Goal: Check status: Check status

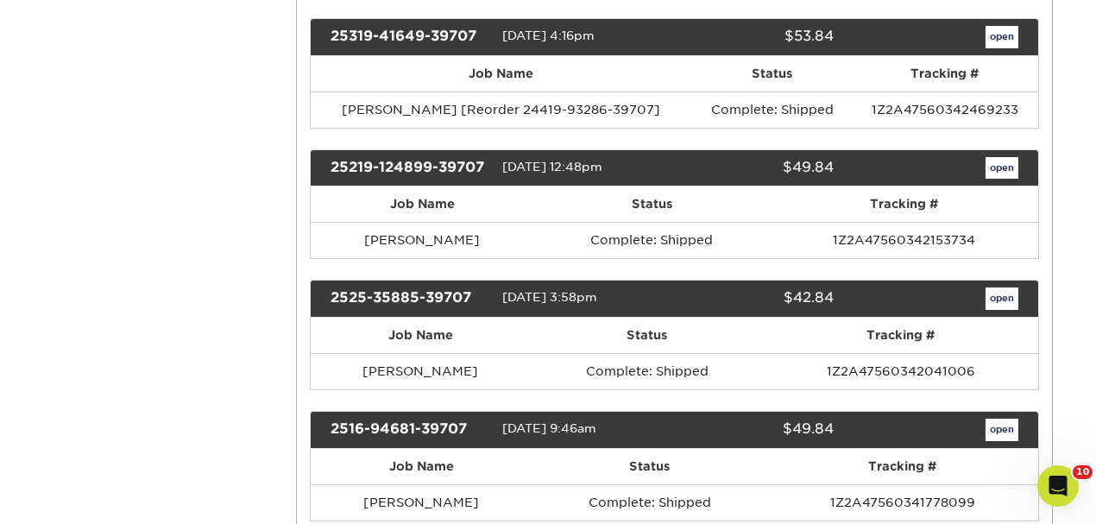
scroll to position [863, 0]
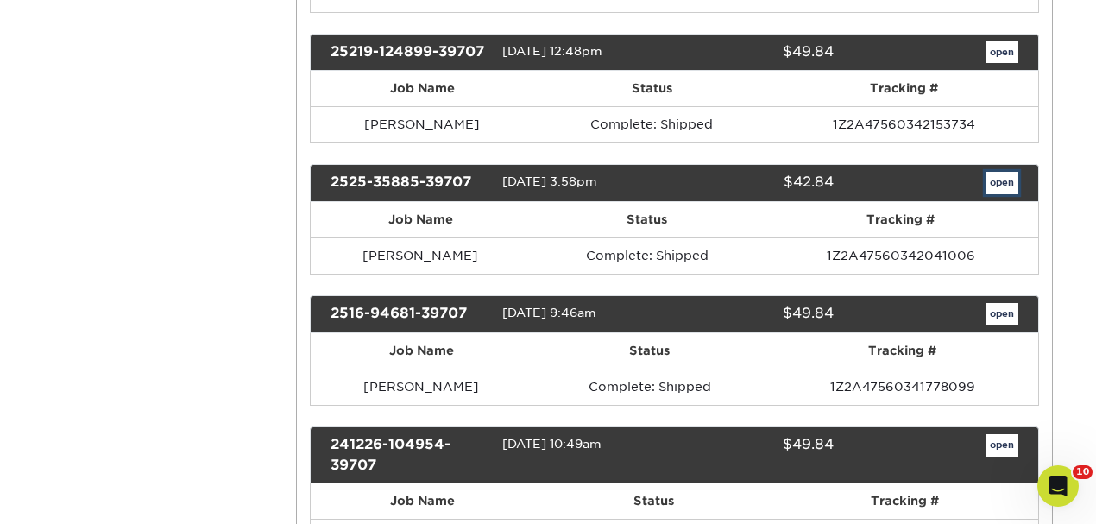
click at [1007, 172] on link "open" at bounding box center [1002, 183] width 33 height 22
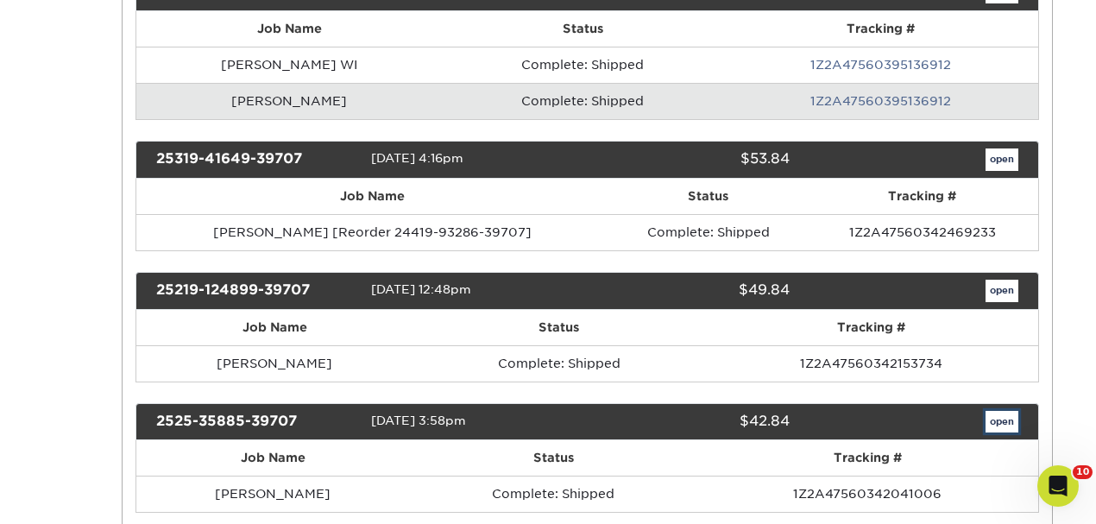
scroll to position [0, 0]
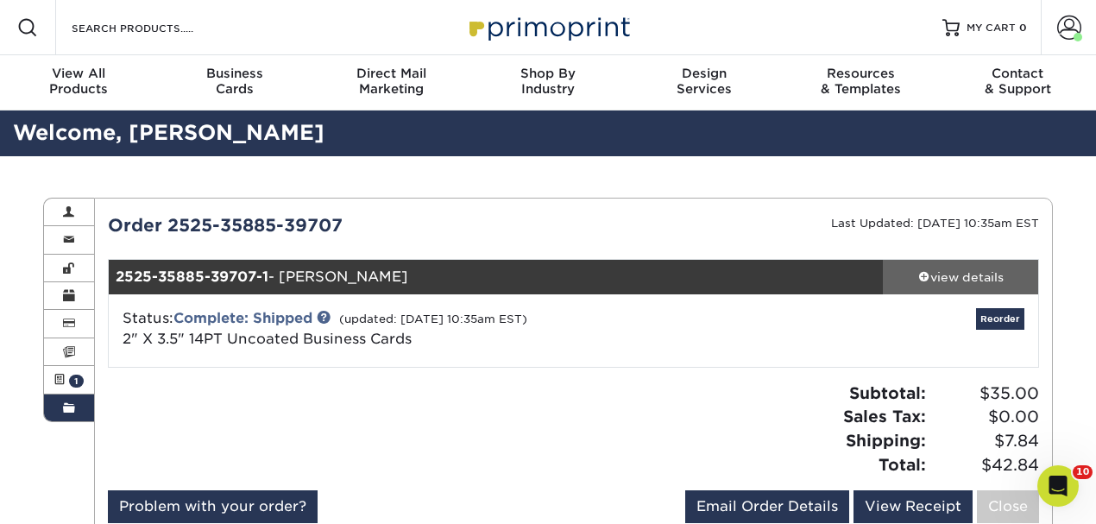
click at [929, 276] on div "view details" at bounding box center [960, 276] width 155 height 17
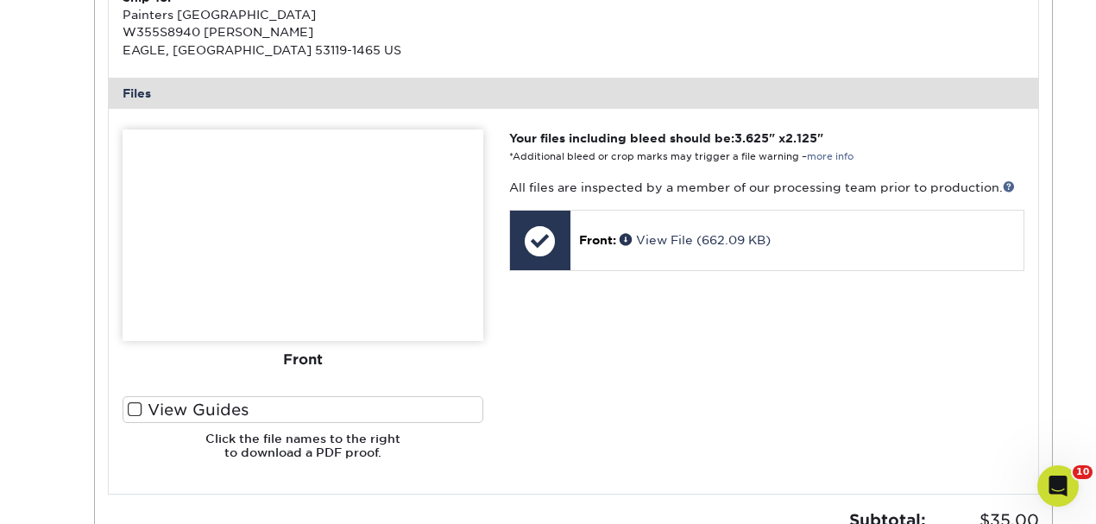
scroll to position [633, 0]
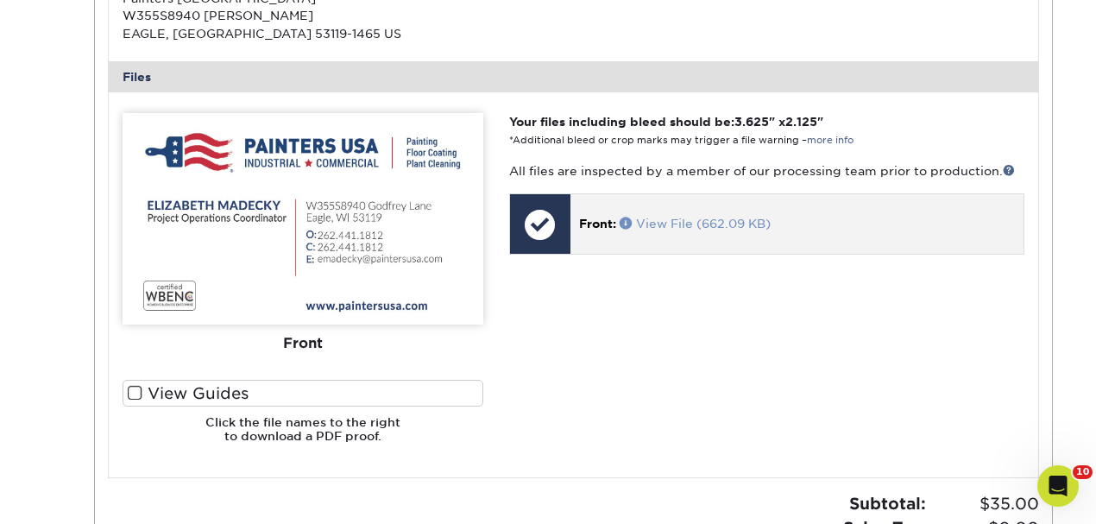
click at [718, 219] on link "View File (662.09 KB)" at bounding box center [695, 224] width 151 height 14
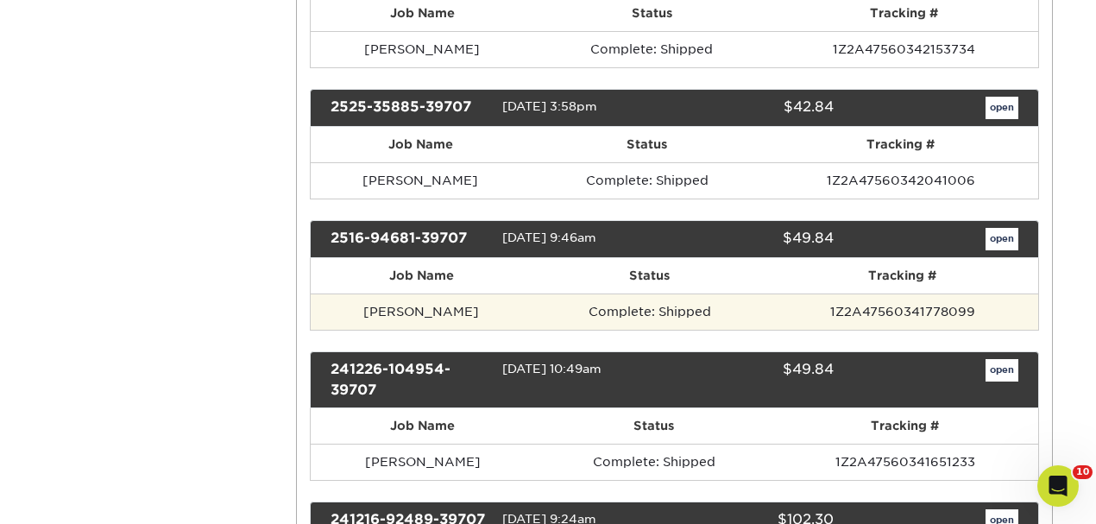
scroll to position [978, 0]
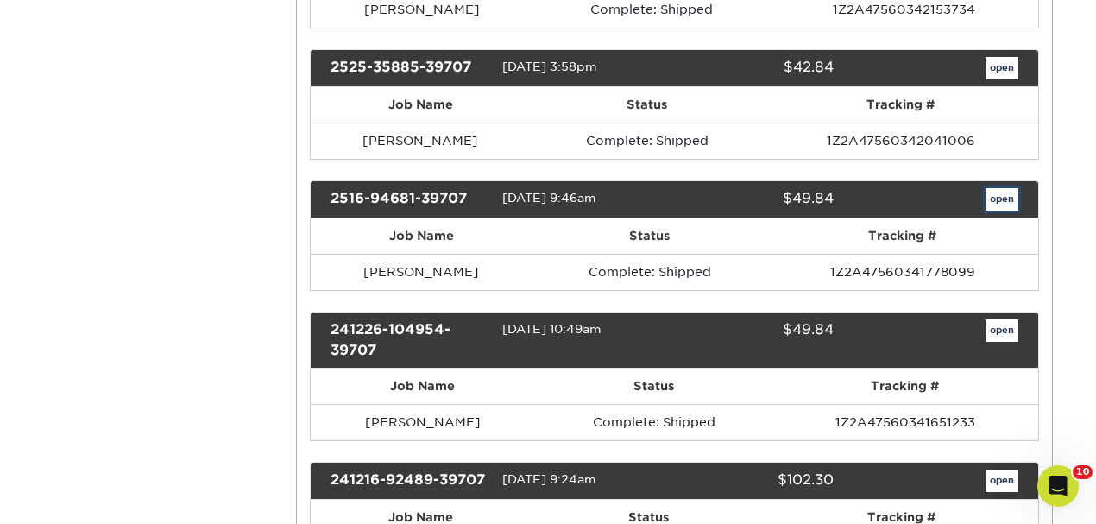
click at [1006, 188] on link "open" at bounding box center [1002, 199] width 33 height 22
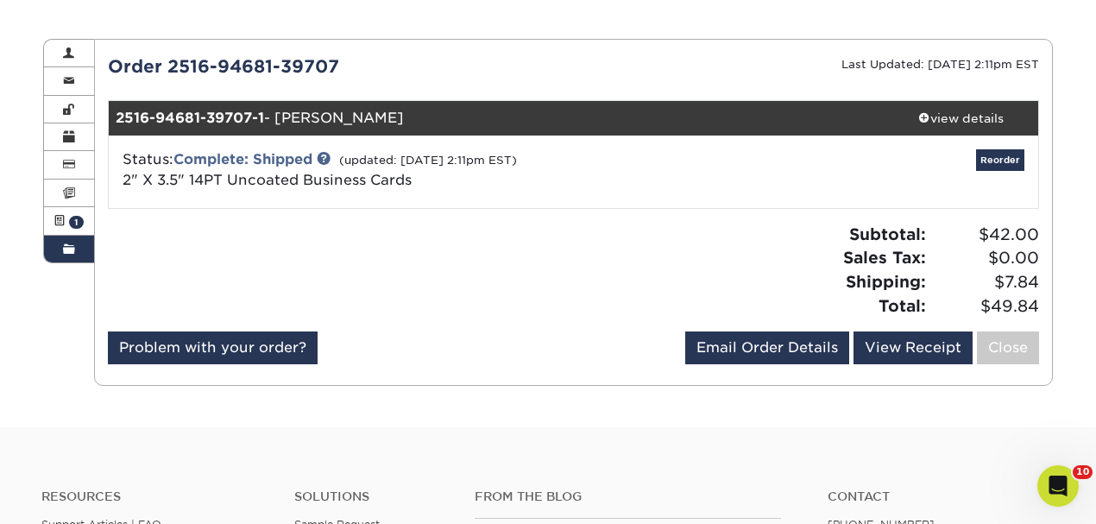
scroll to position [173, 0]
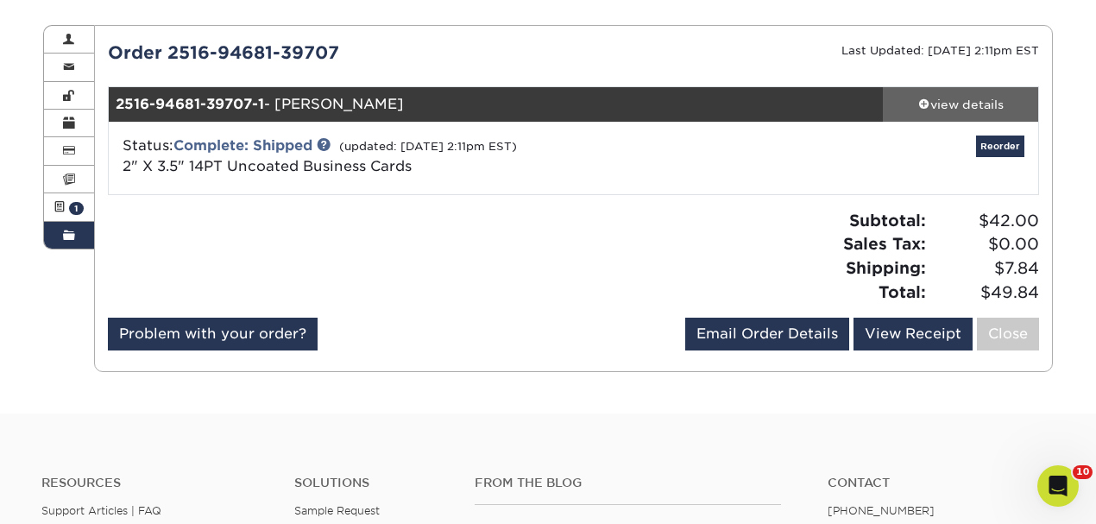
click at [933, 108] on div "view details" at bounding box center [960, 104] width 155 height 17
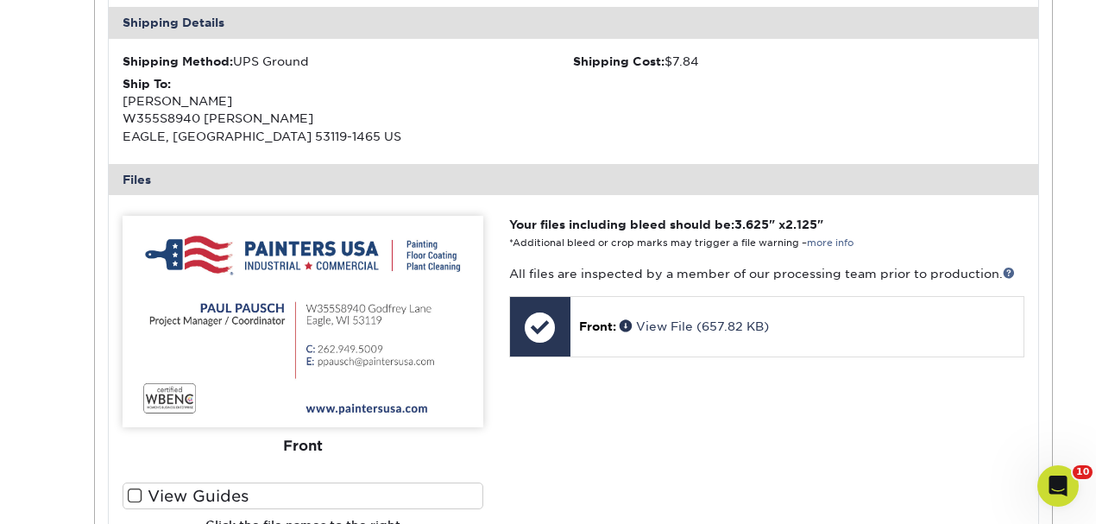
scroll to position [633, 0]
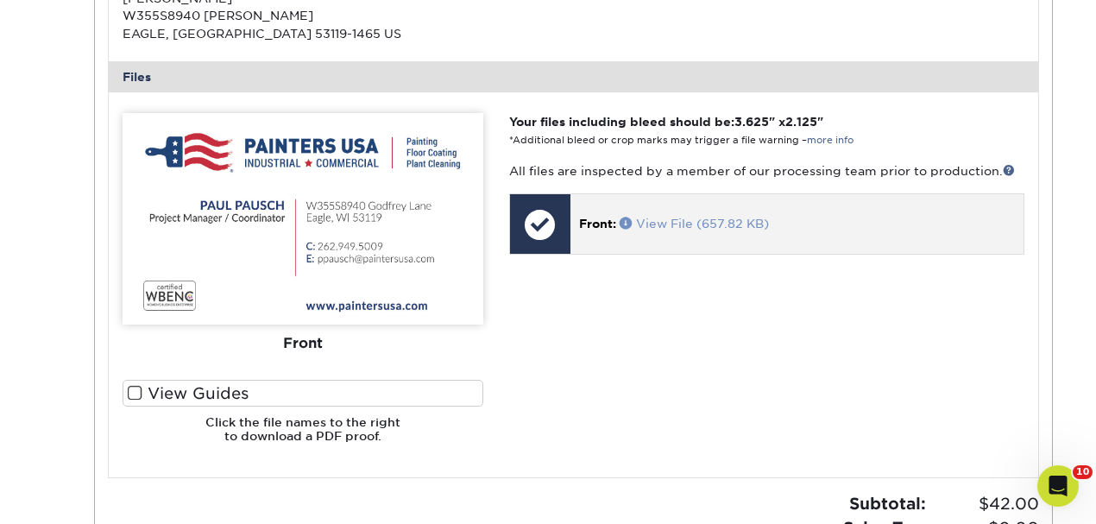
click at [689, 221] on link "View File (657.82 KB)" at bounding box center [694, 224] width 149 height 14
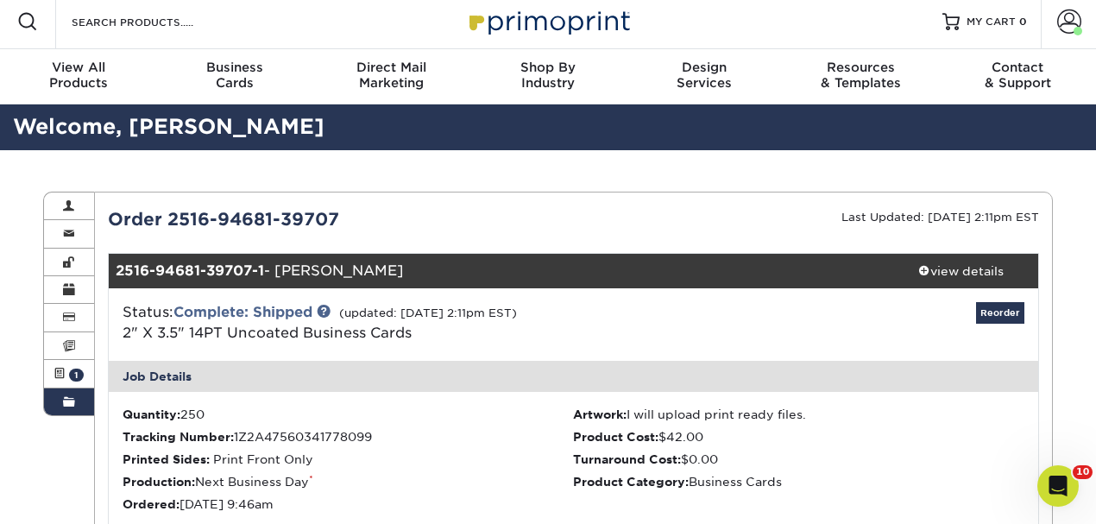
scroll to position [0, 0]
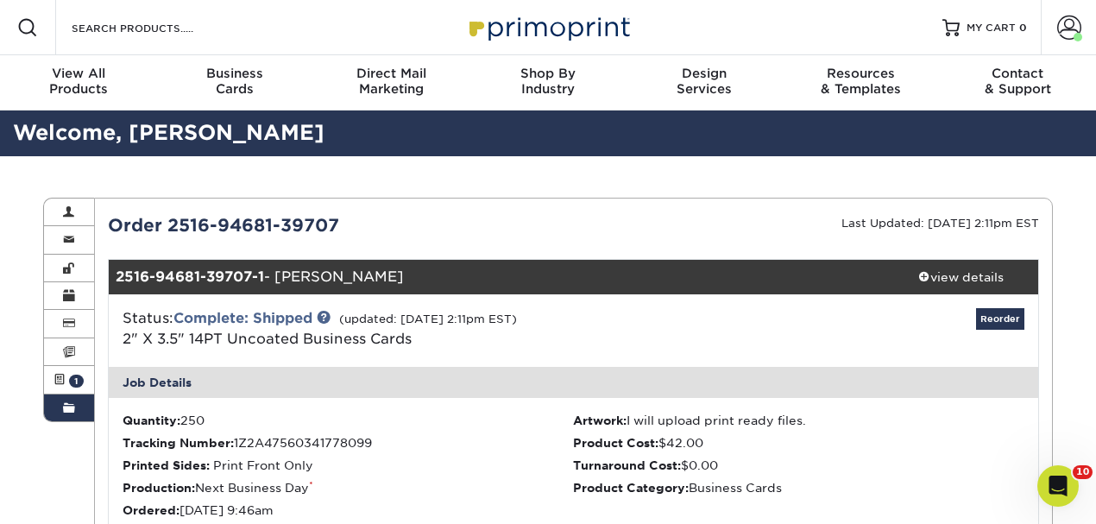
click at [73, 409] on span at bounding box center [69, 408] width 12 height 14
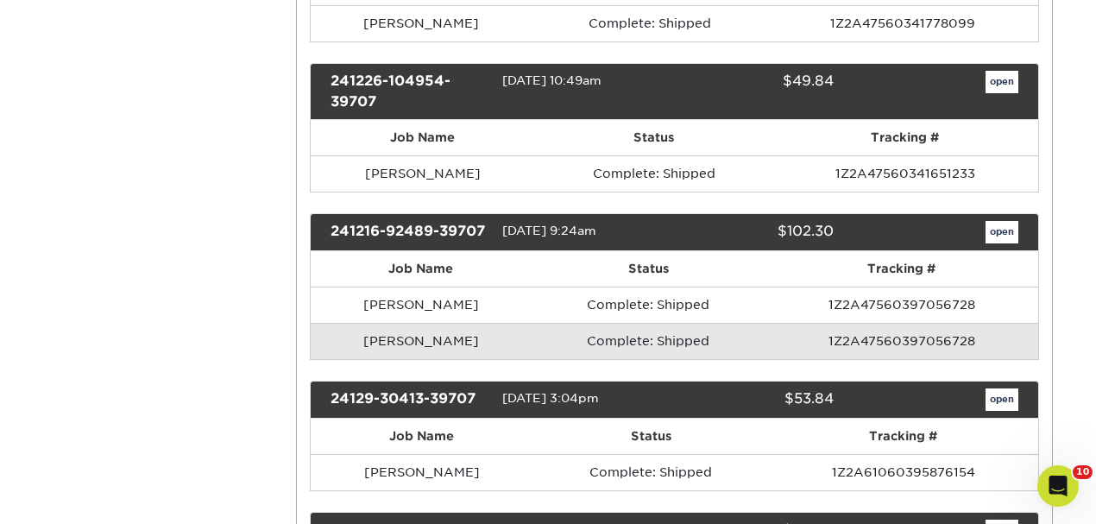
scroll to position [1323, 0]
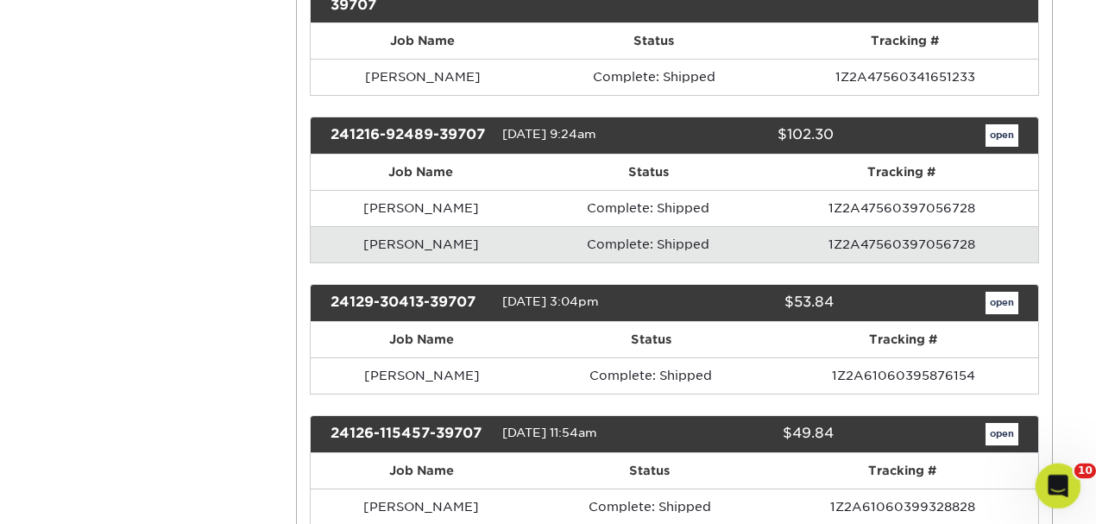
click at [1059, 475] on icon "Open Intercom Messenger" at bounding box center [1056, 483] width 28 height 28
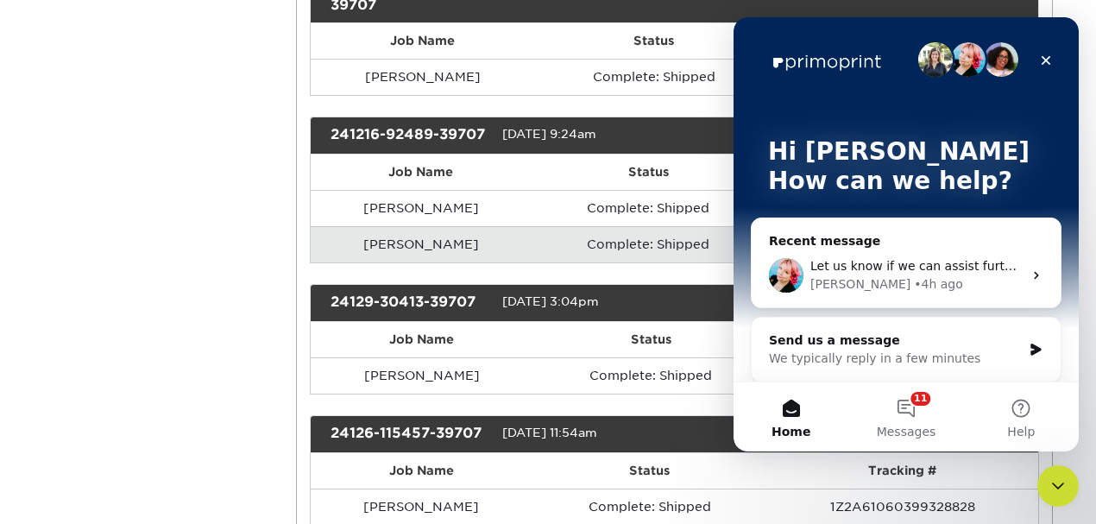
scroll to position [0, 0]
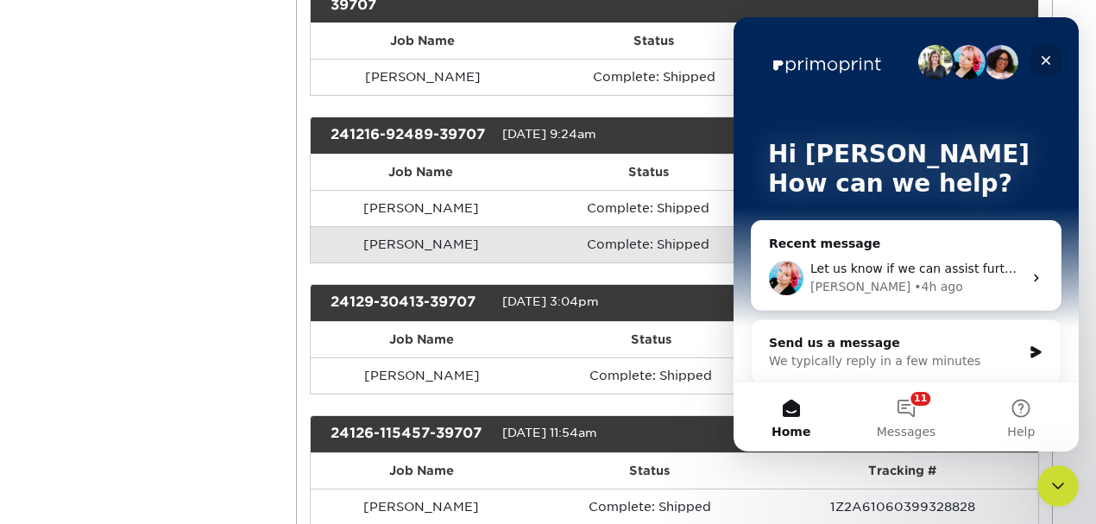
click at [1046, 61] on icon "Close" at bounding box center [1046, 60] width 9 height 9
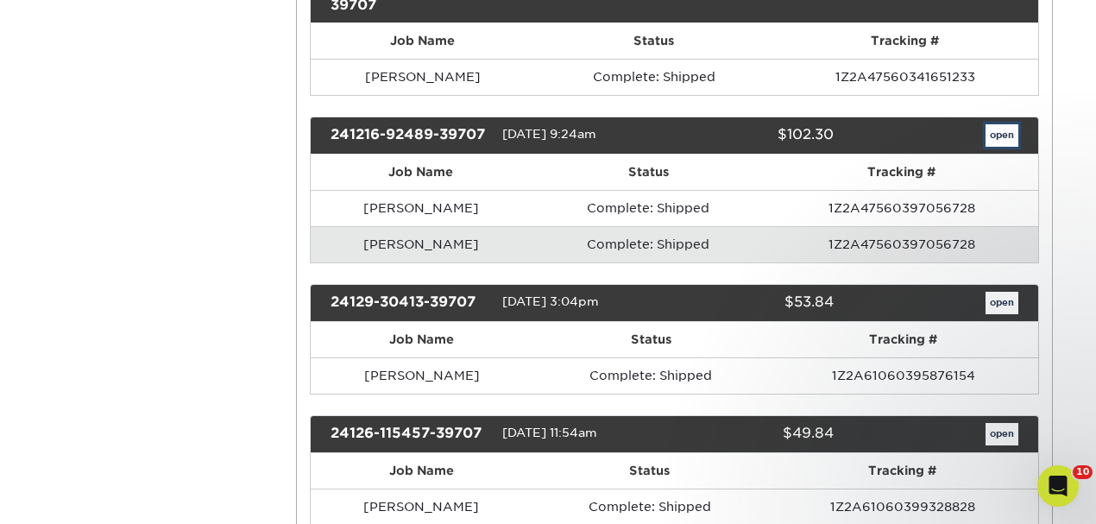
click at [998, 124] on link "open" at bounding box center [1002, 135] width 33 height 22
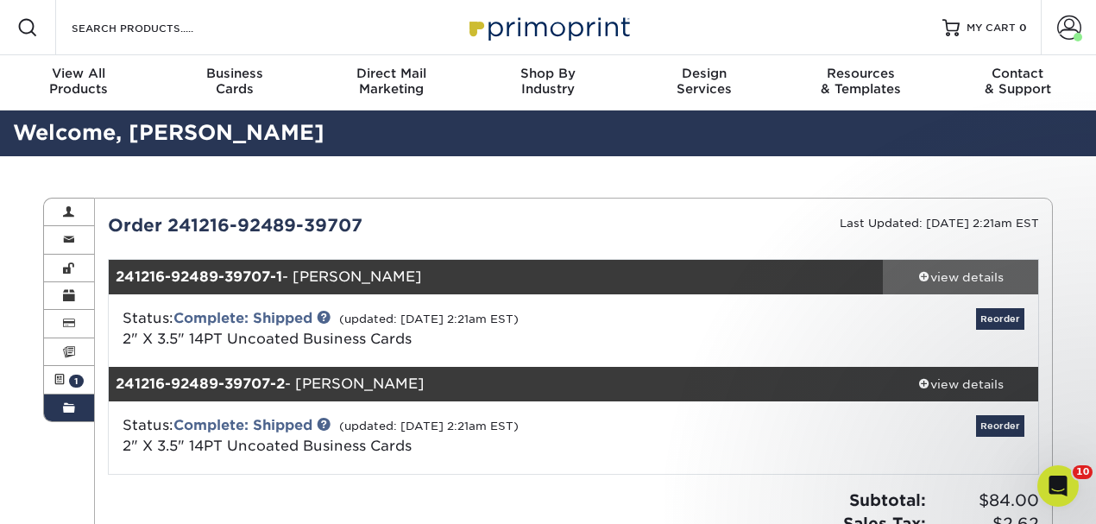
click at [1003, 272] on div "view details" at bounding box center [960, 276] width 155 height 17
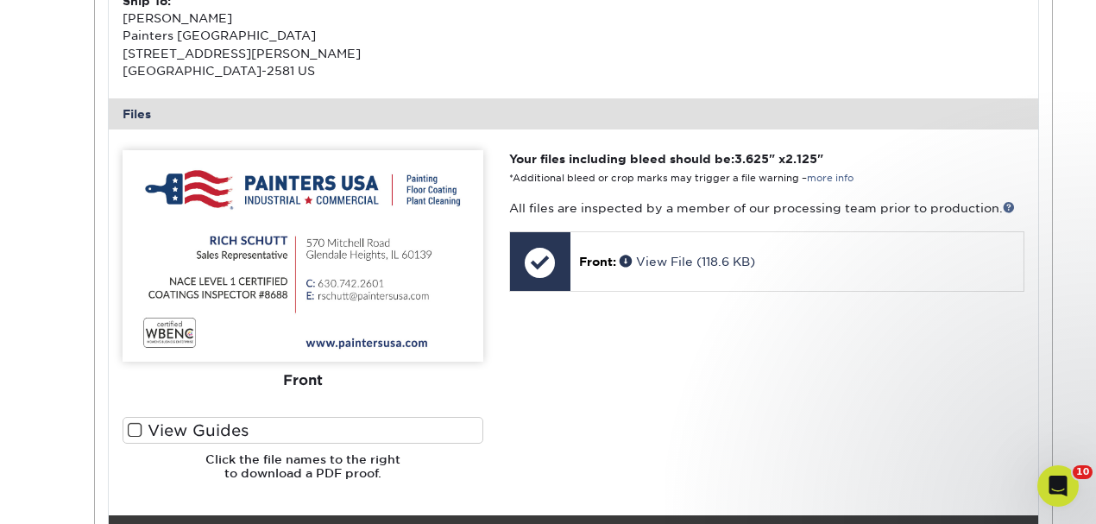
scroll to position [633, 0]
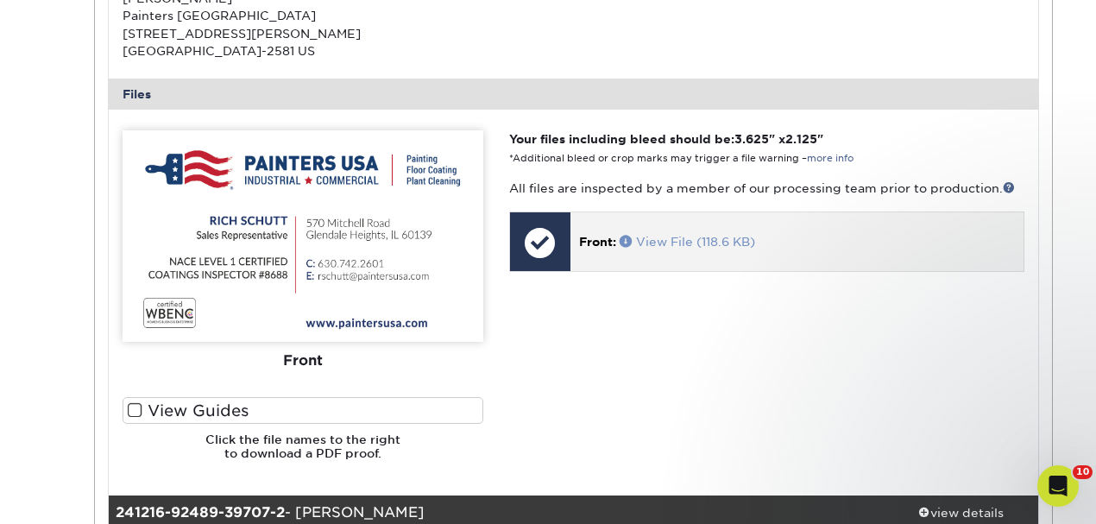
click at [666, 238] on link "View File (118.6 KB)" at bounding box center [687, 242] width 135 height 14
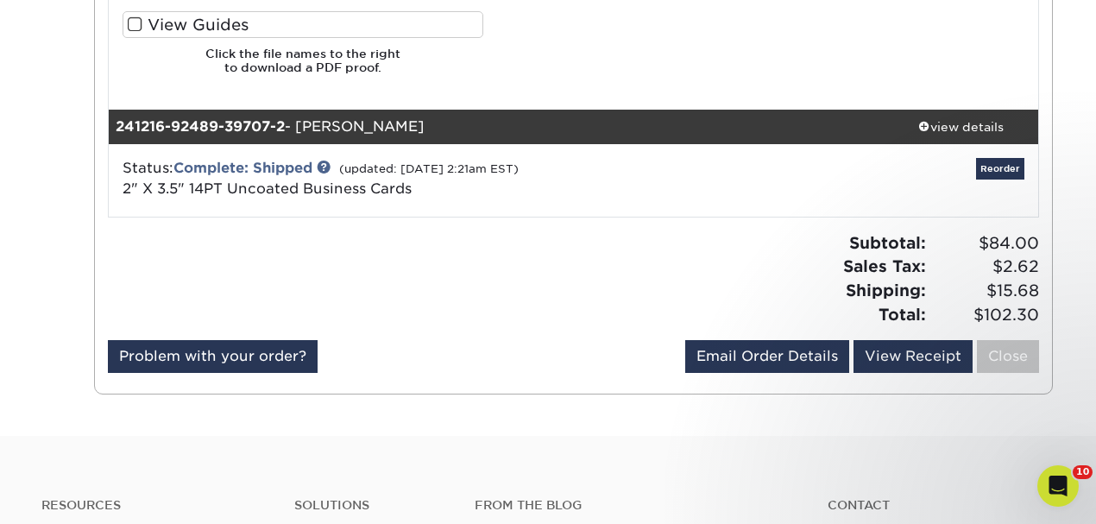
scroll to position [1036, 0]
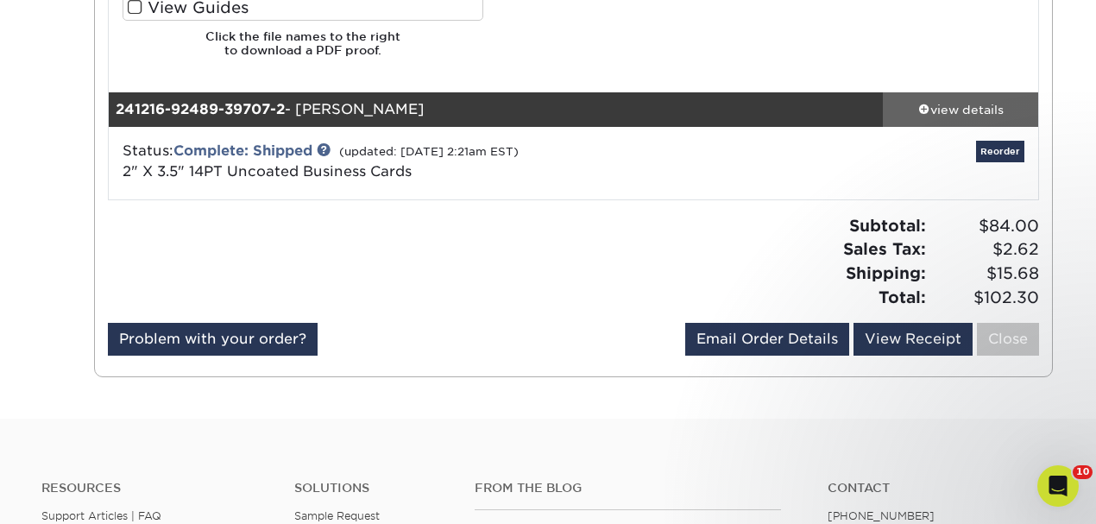
click at [970, 112] on div "view details" at bounding box center [960, 108] width 155 height 17
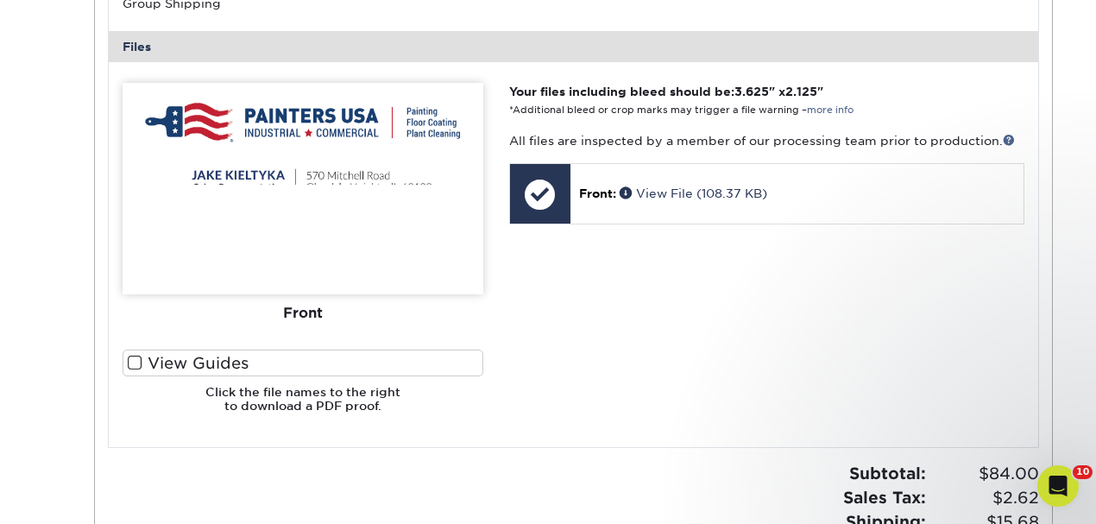
scroll to position [1553, 0]
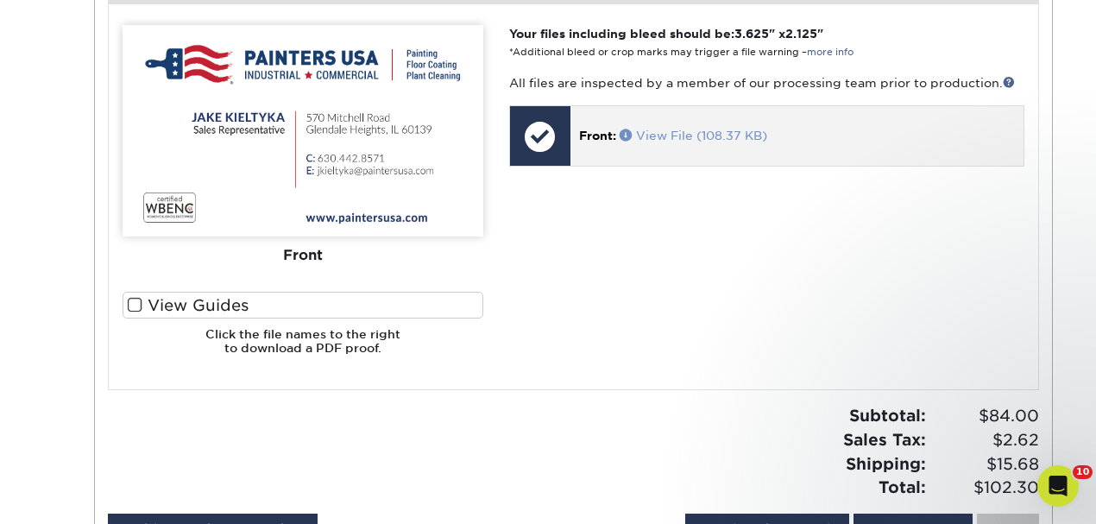
click at [680, 139] on link "View File (108.37 KB)" at bounding box center [694, 136] width 148 height 14
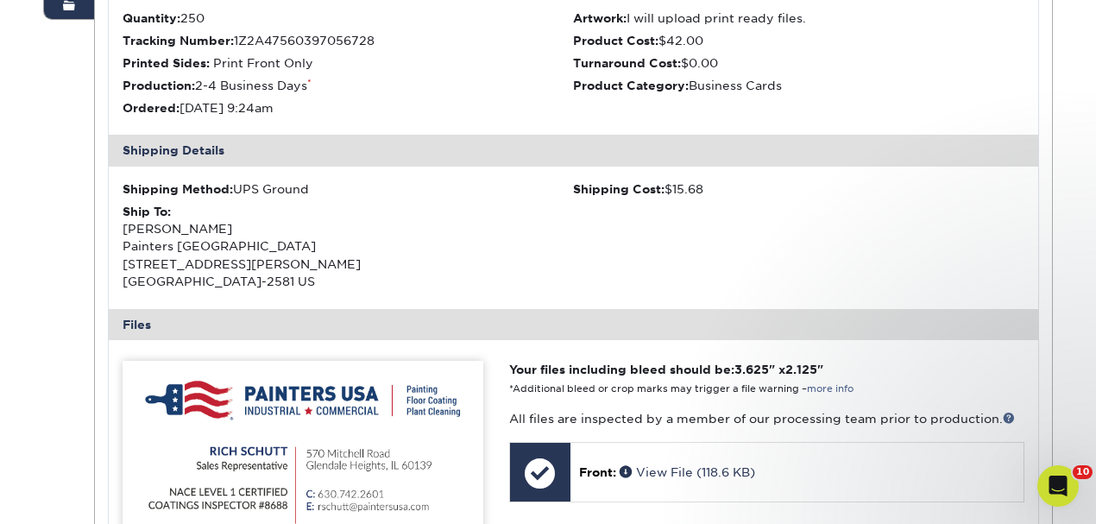
scroll to position [173, 0]
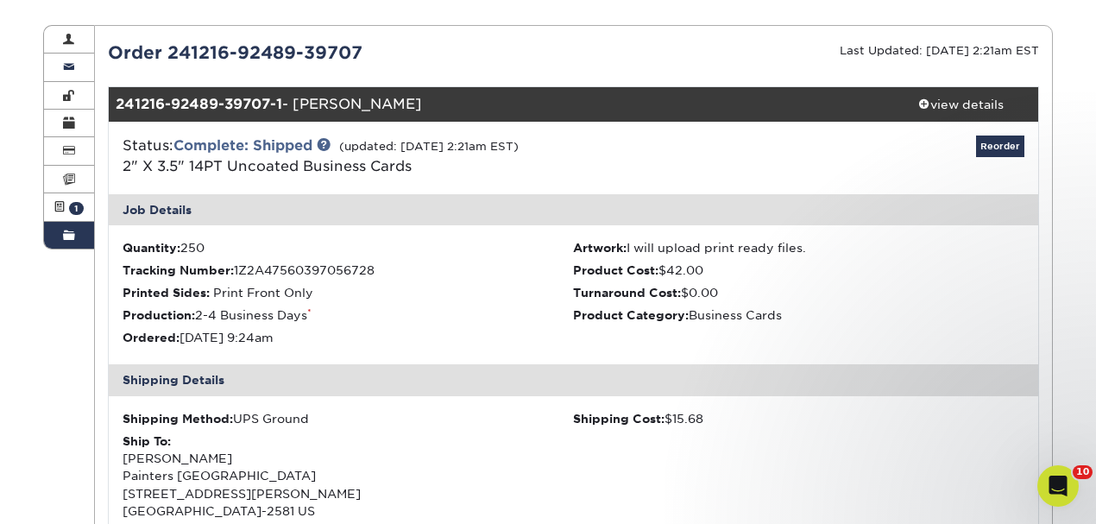
click at [63, 242] on link "Order History" at bounding box center [69, 235] width 50 height 27
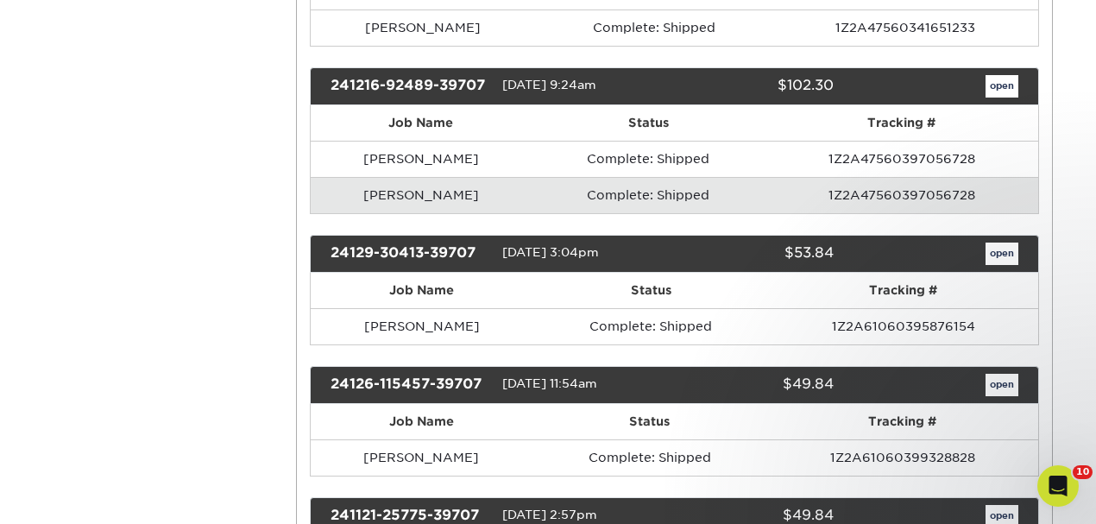
scroll to position [1438, 0]
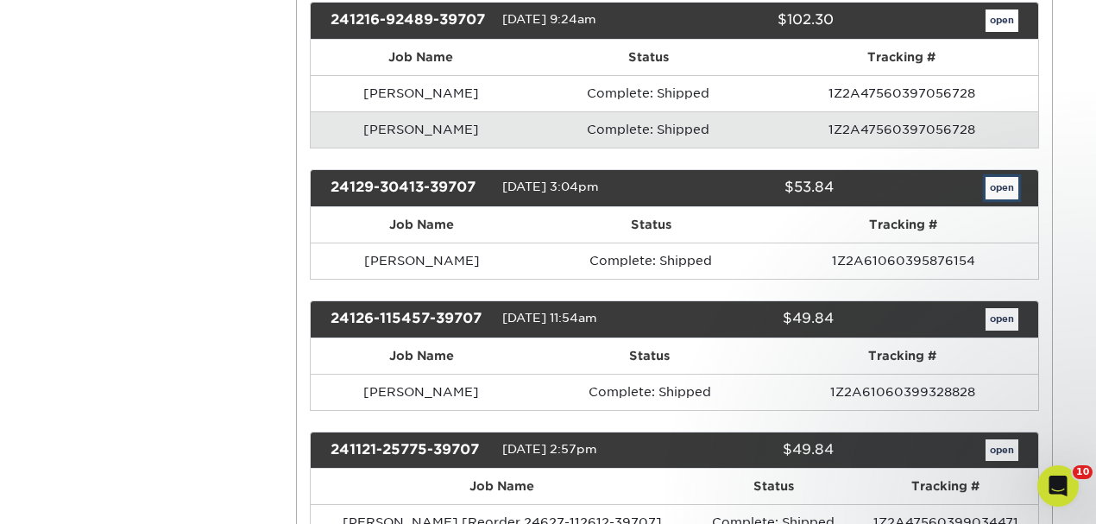
click at [999, 177] on link "open" at bounding box center [1002, 188] width 33 height 22
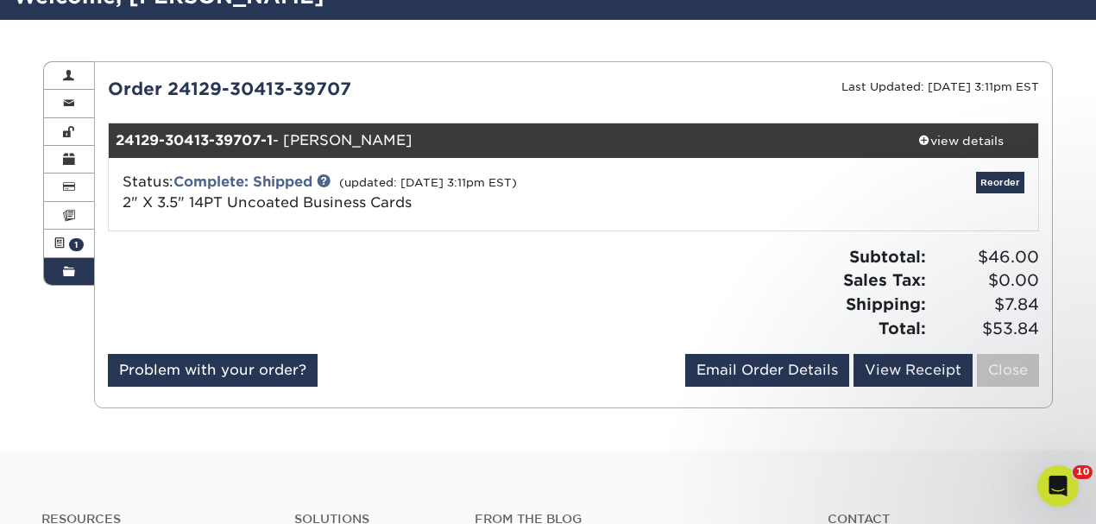
scroll to position [173, 0]
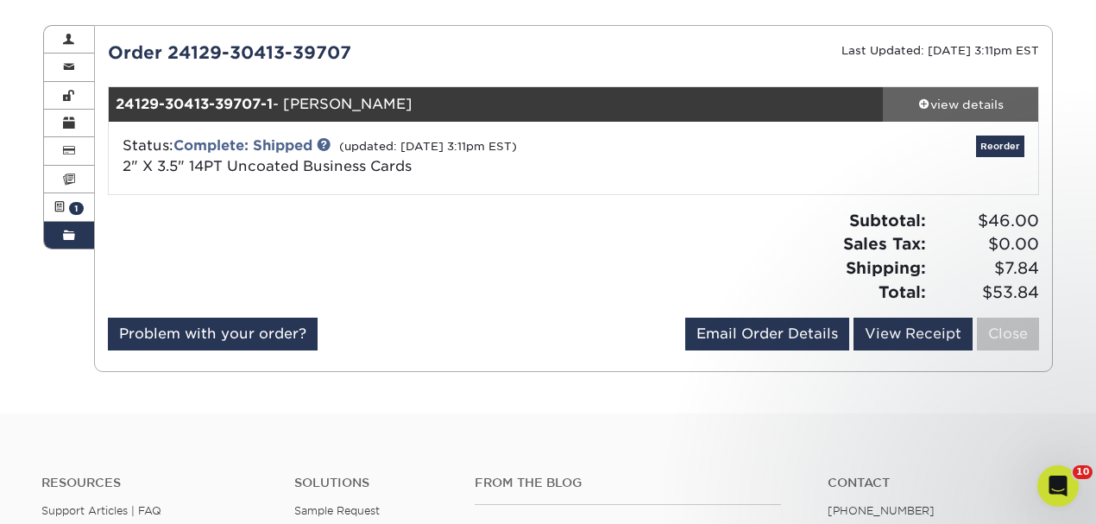
click at [939, 93] on link "view details" at bounding box center [960, 104] width 155 height 35
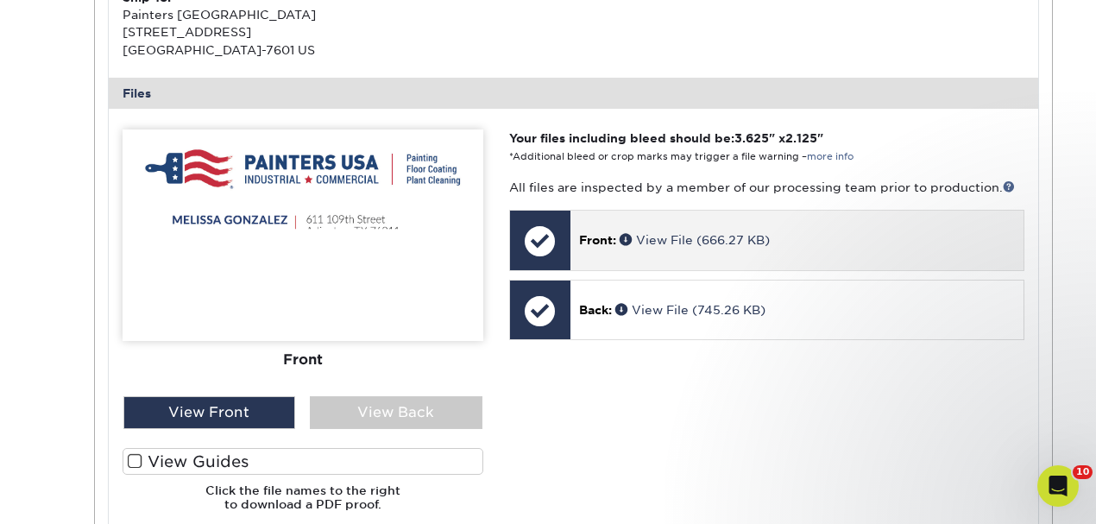
scroll to position [633, 0]
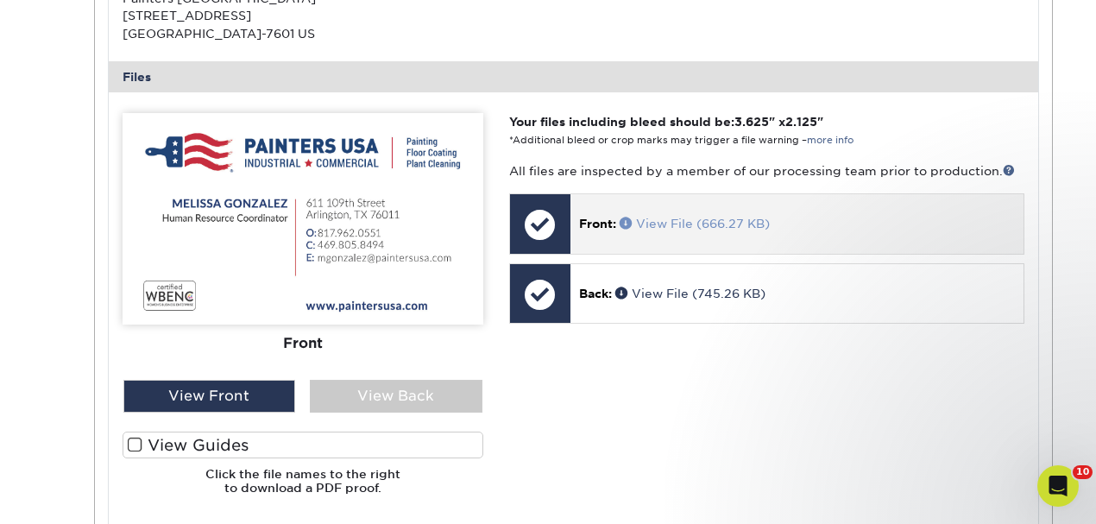
click at [680, 224] on link "View File (666.27 KB)" at bounding box center [695, 224] width 150 height 14
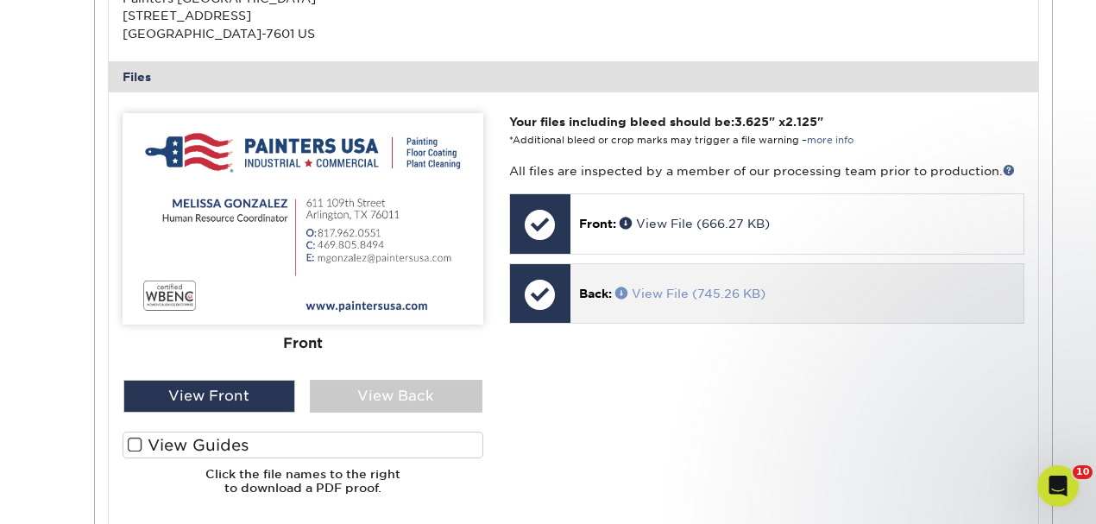
click at [668, 296] on link "View File (745.26 KB)" at bounding box center [690, 294] width 150 height 14
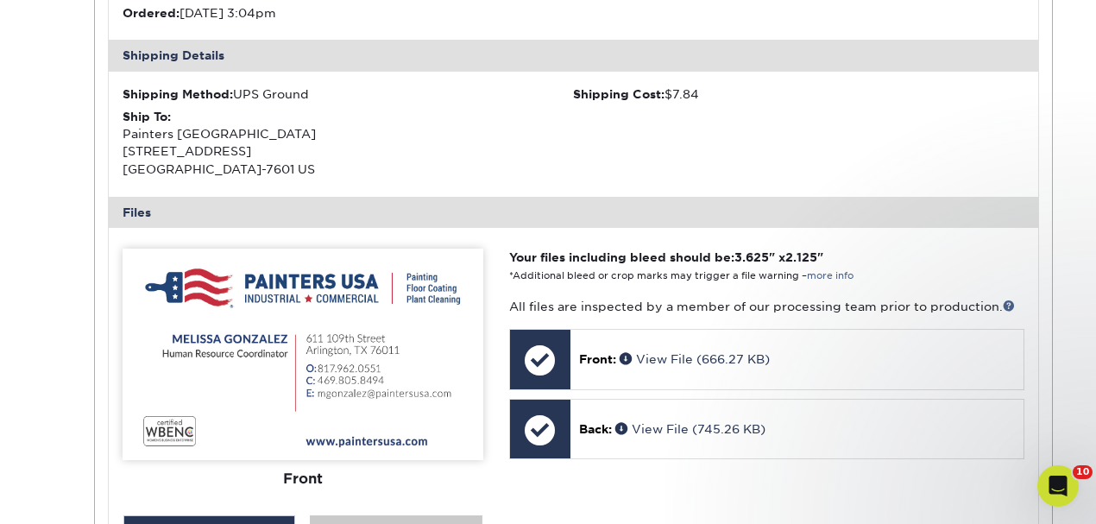
scroll to position [345, 0]
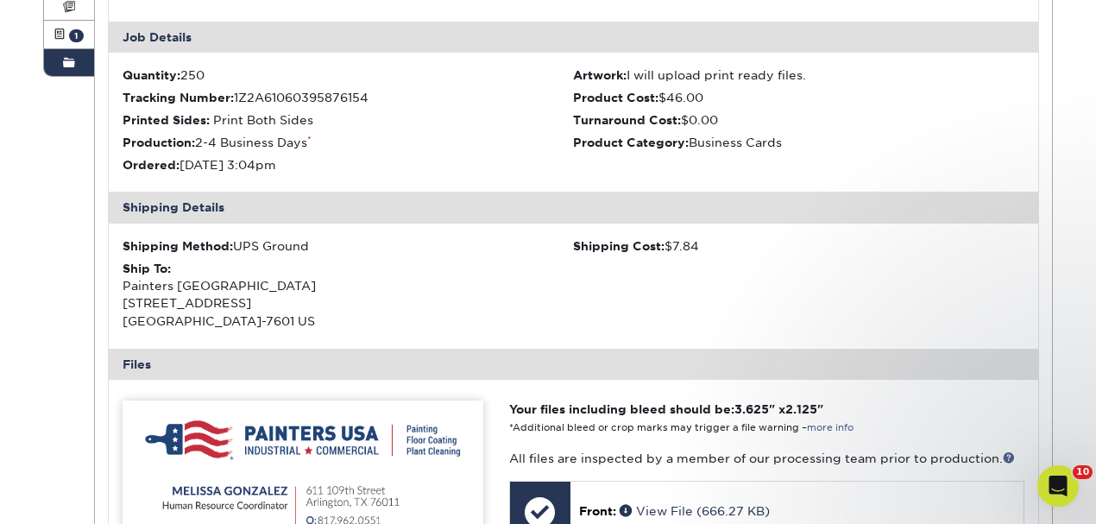
click at [66, 67] on span at bounding box center [69, 63] width 12 height 14
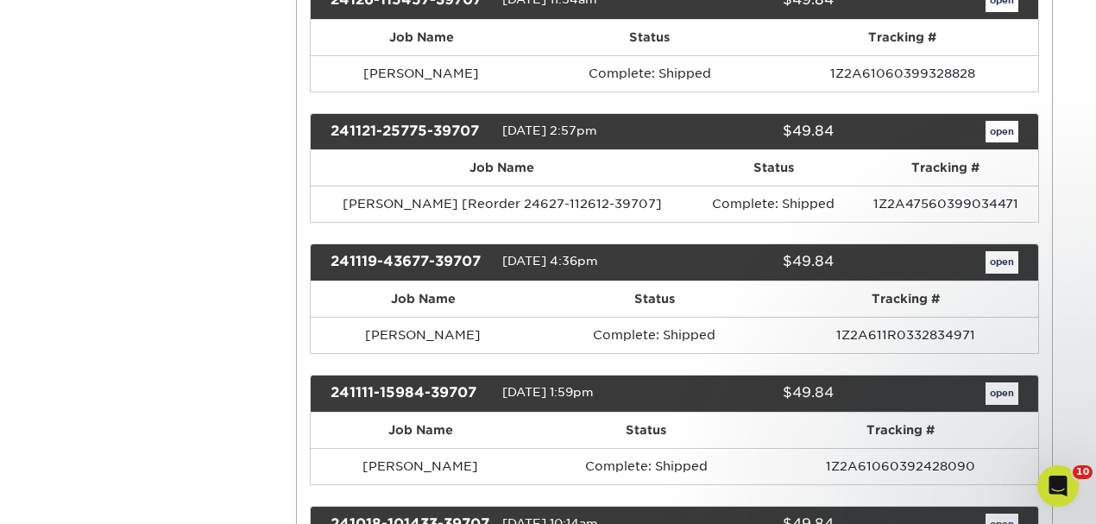
scroll to position [1783, 0]
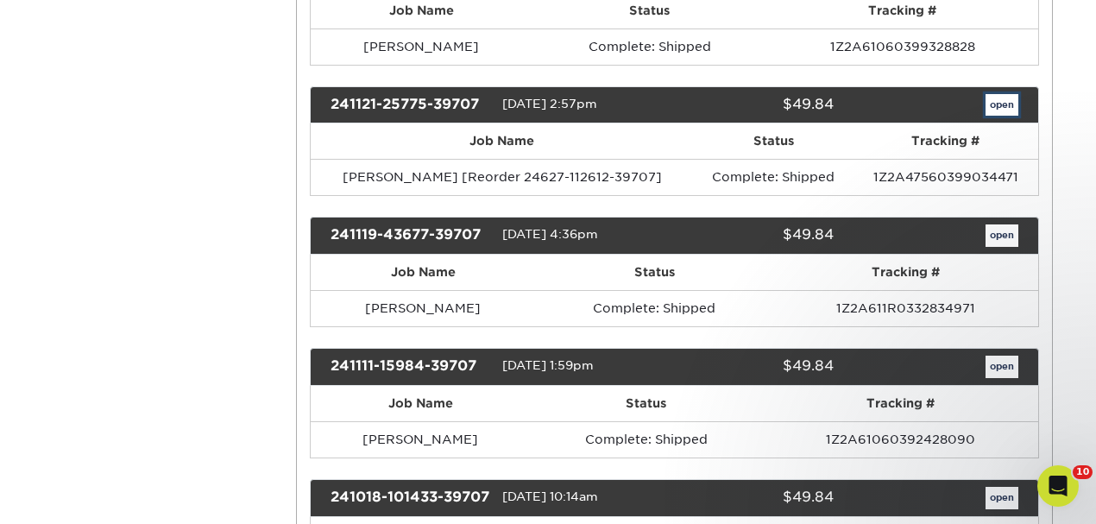
click at [992, 94] on link "open" at bounding box center [1002, 105] width 33 height 22
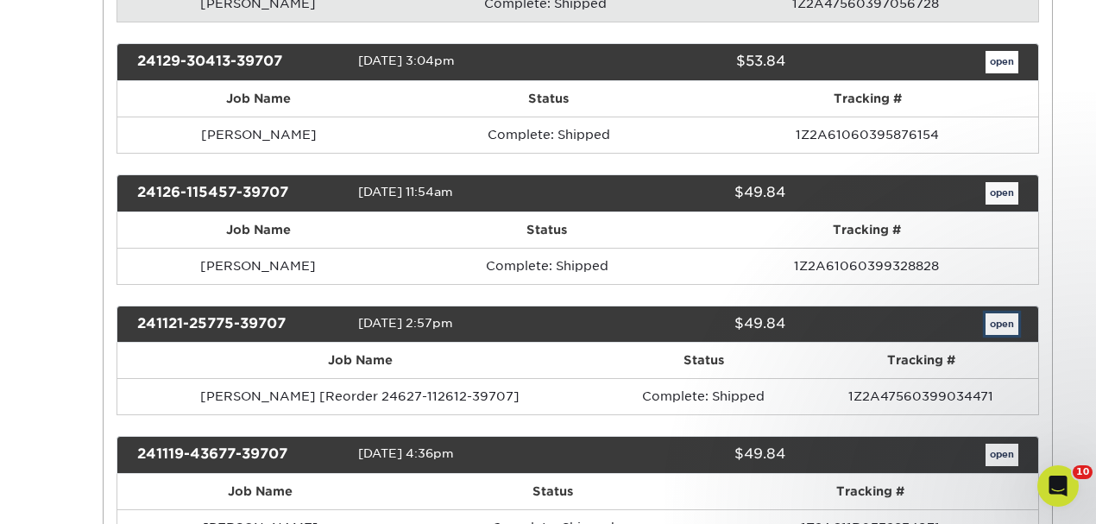
scroll to position [0, 0]
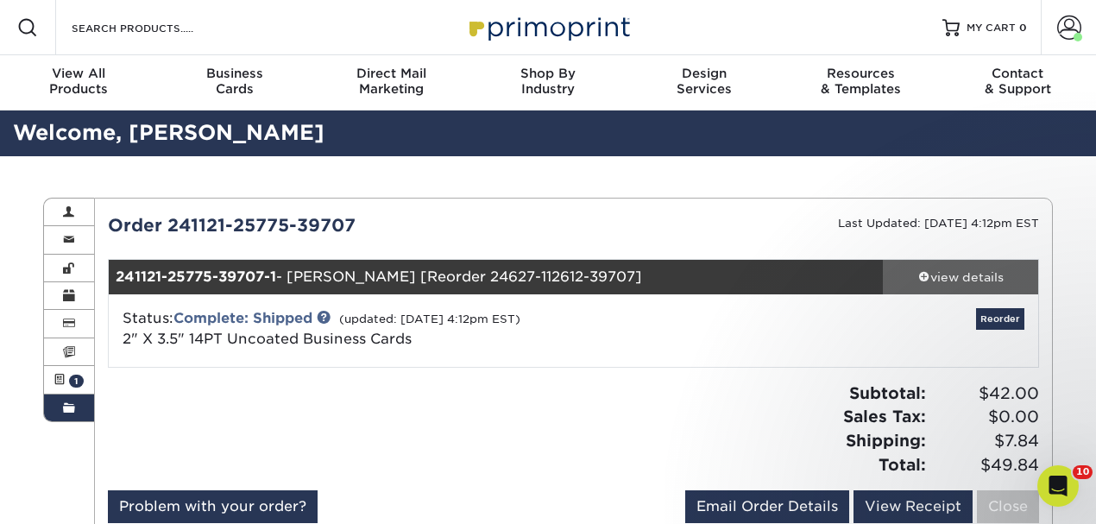
click at [947, 273] on div "view details" at bounding box center [960, 276] width 155 height 17
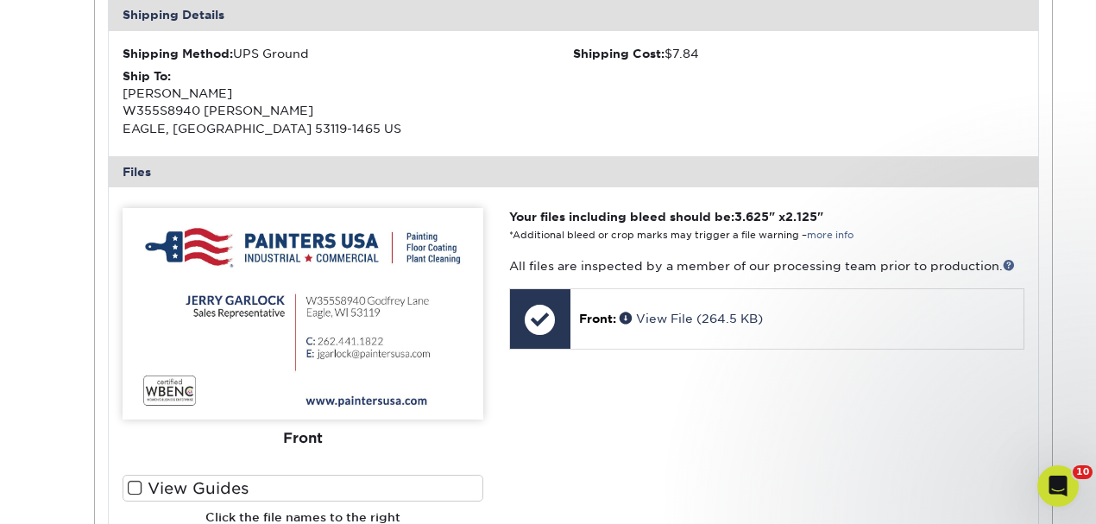
scroll to position [575, 0]
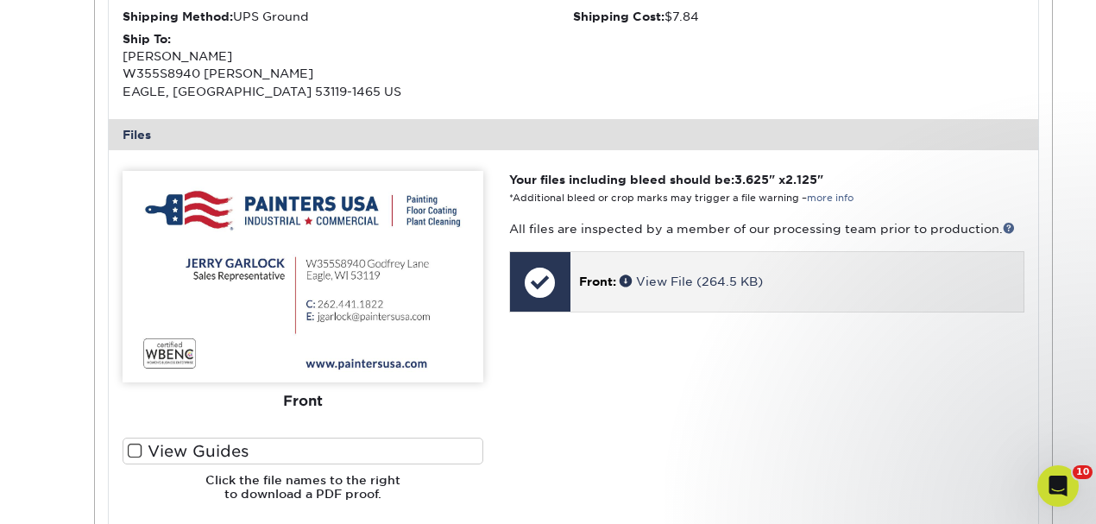
click at [688, 271] on div "Front: View File (264.5 KB)" at bounding box center [796, 281] width 453 height 59
click at [690, 273] on p "Front: View File (264.5 KB)" at bounding box center [797, 281] width 436 height 17
click at [656, 281] on link "View File (264.5 KB)" at bounding box center [691, 281] width 143 height 14
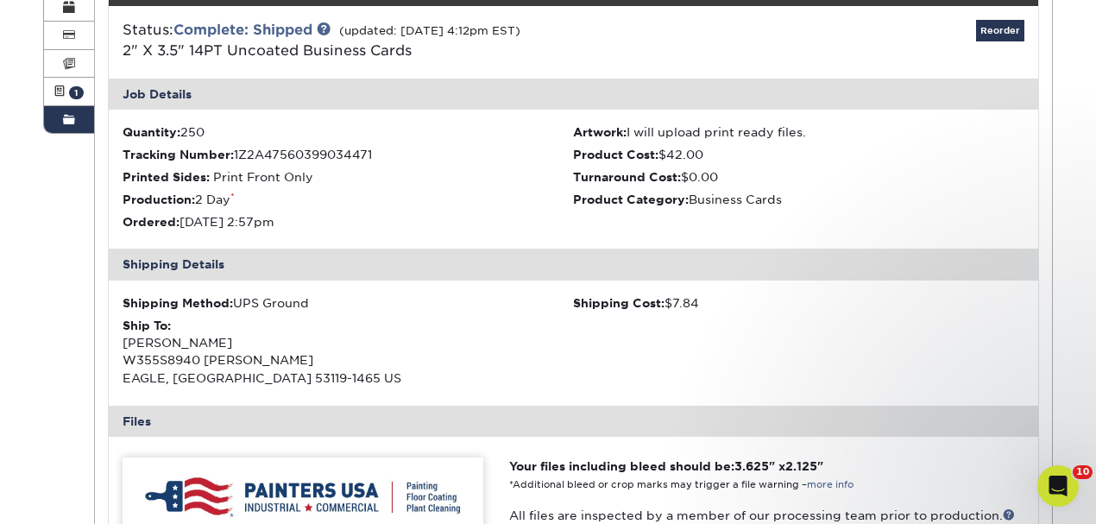
scroll to position [287, 0]
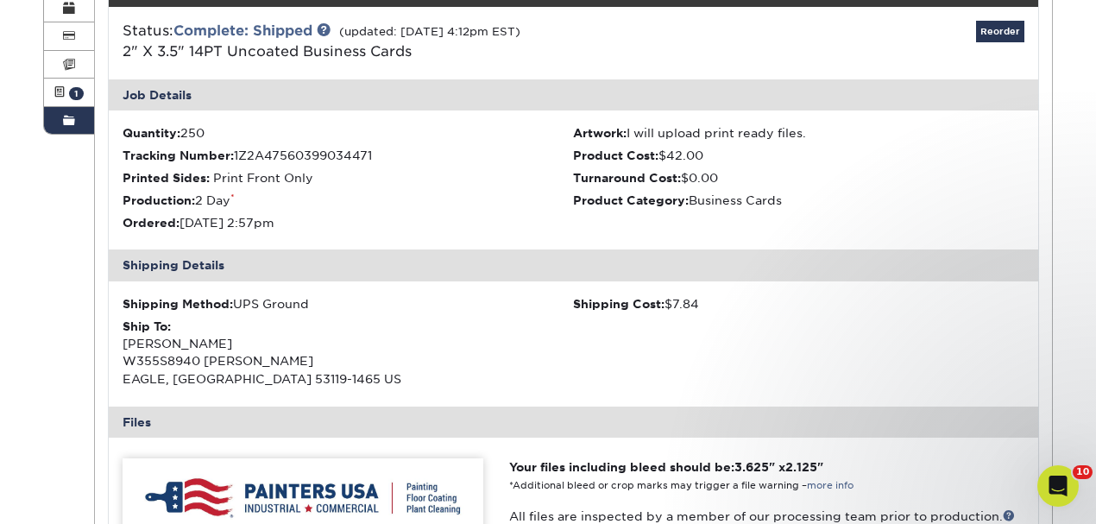
click at [72, 121] on span at bounding box center [69, 121] width 12 height 14
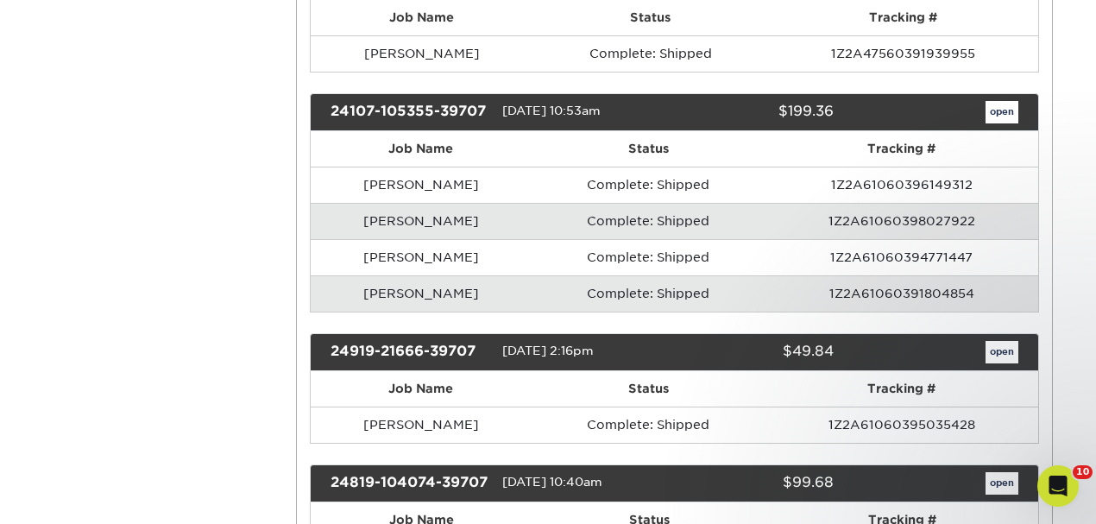
scroll to position [2301, 0]
